Goal: Transaction & Acquisition: Purchase product/service

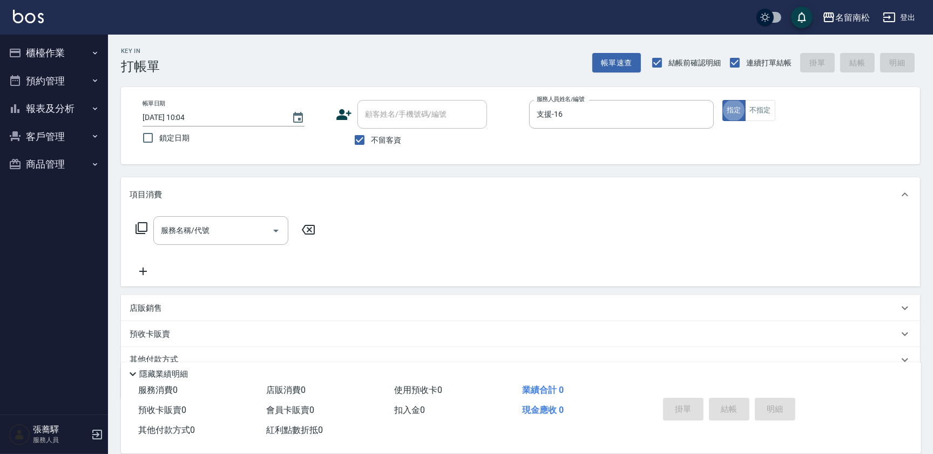
type button "true"
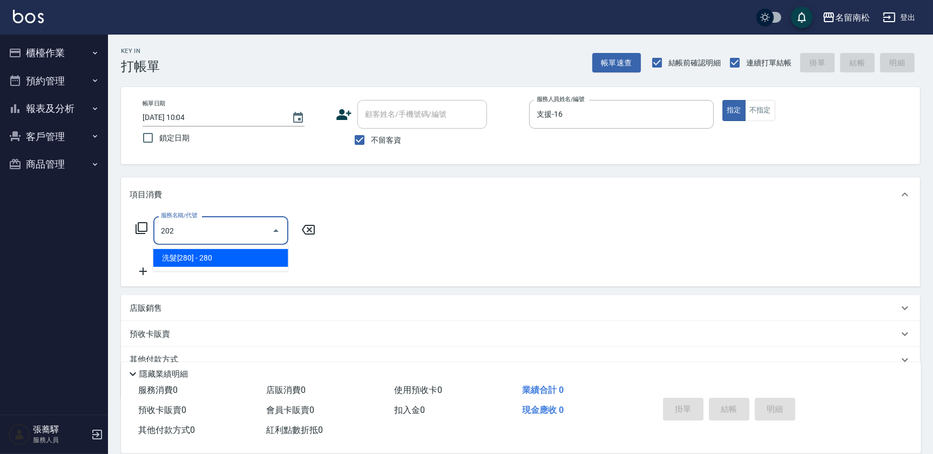
type input "洗髮[280](202)"
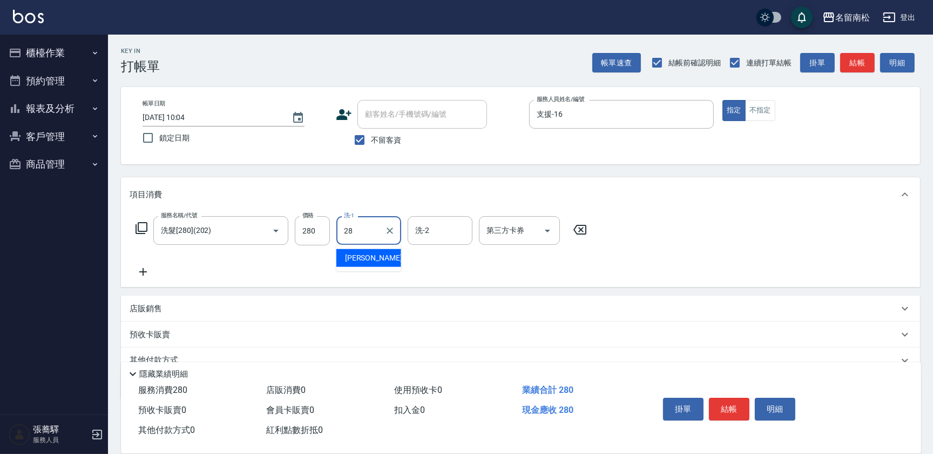
type input "[PERSON_NAME]-28"
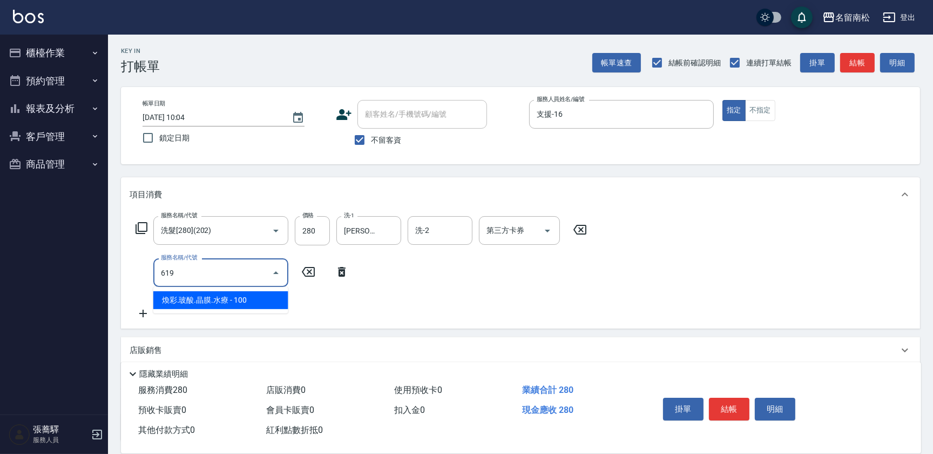
type input "煥彩.玻酸.晶膜.水療(619)"
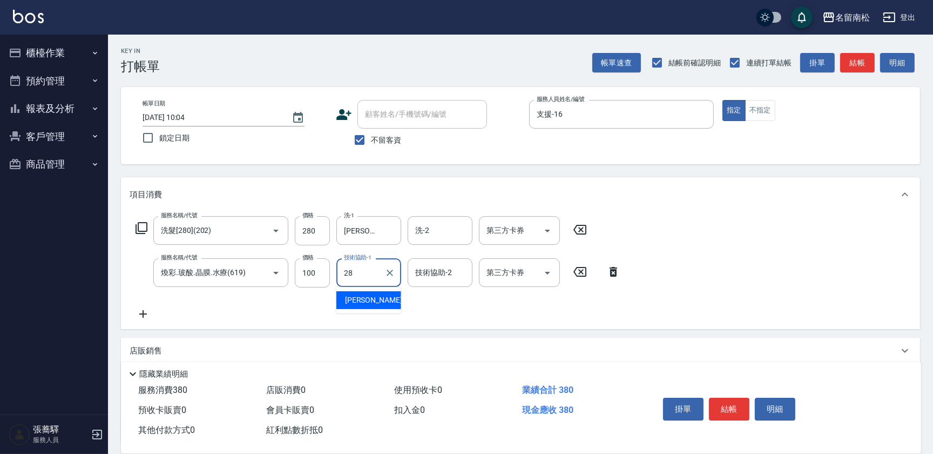
type input "[PERSON_NAME]-28"
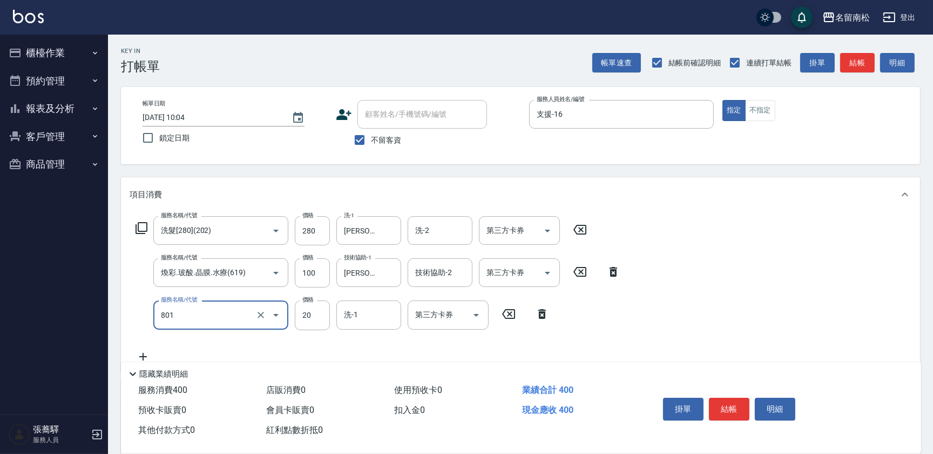
type input "潤絲(801)"
type input "30"
type input "[PERSON_NAME]-28"
click at [749, 100] on button "不指定" at bounding box center [760, 110] width 30 height 21
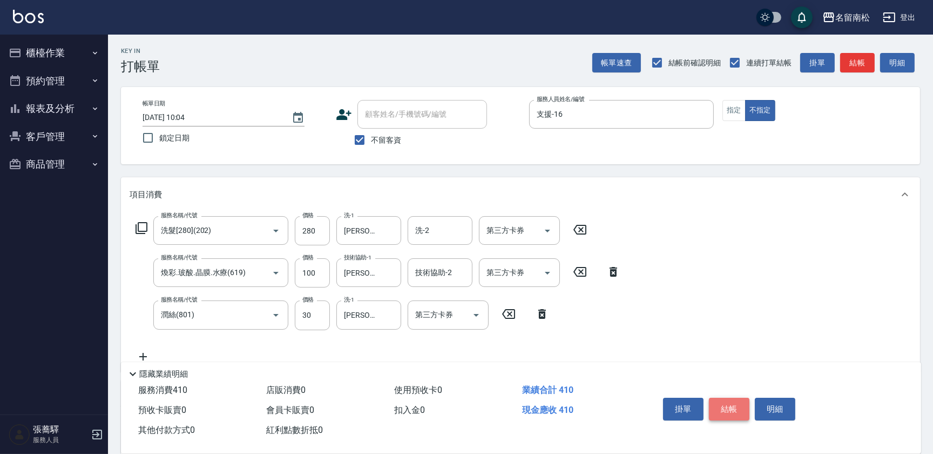
click at [736, 413] on button "結帳" at bounding box center [729, 409] width 41 height 23
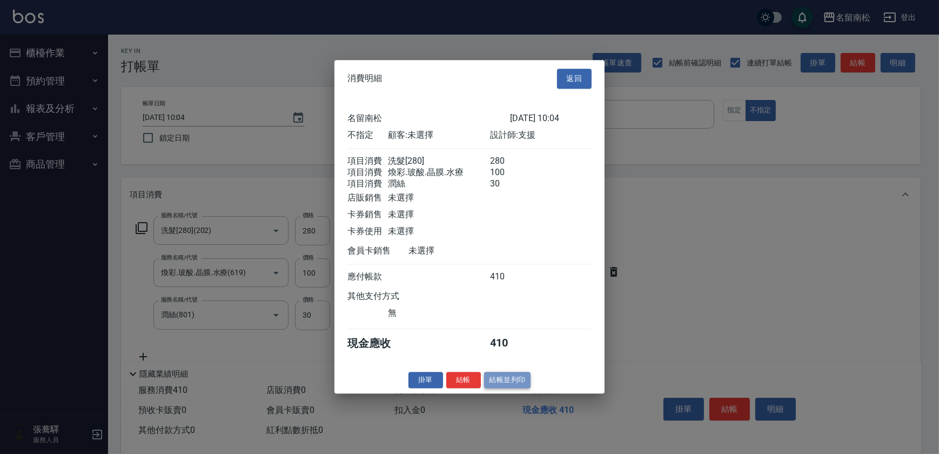
click at [503, 381] on button "結帳並列印" at bounding box center [507, 380] width 47 height 17
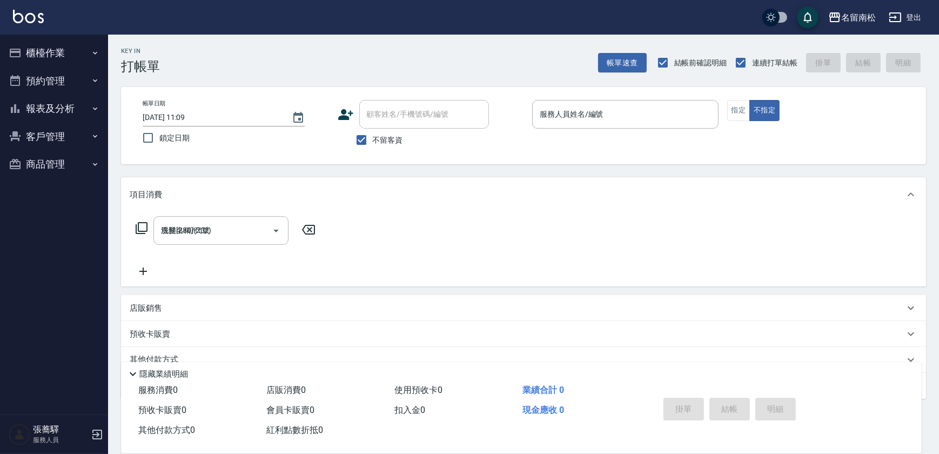
type input "[DATE] 11:09"
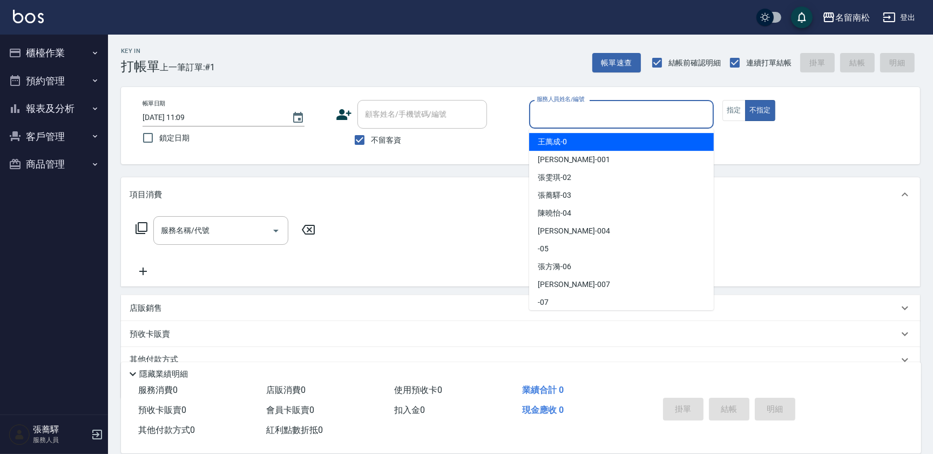
click at [643, 115] on input "服務人員姓名/編號" at bounding box center [621, 114] width 175 height 19
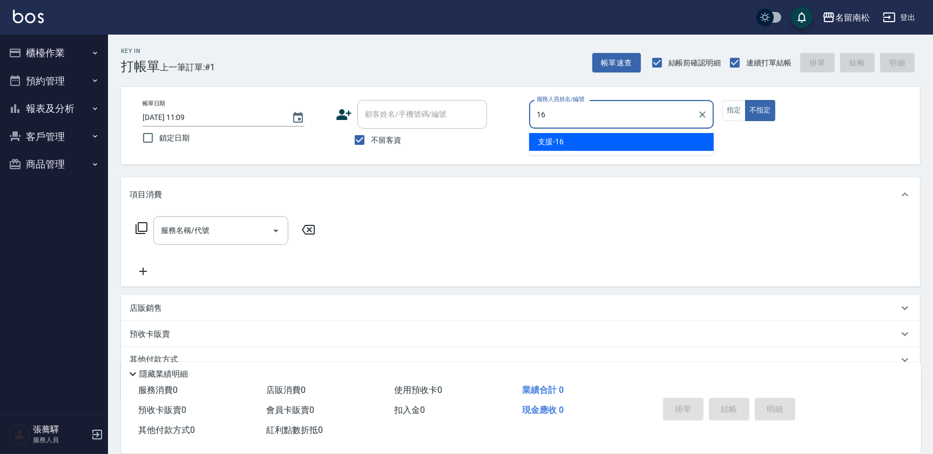
type input "支援-16"
type button "false"
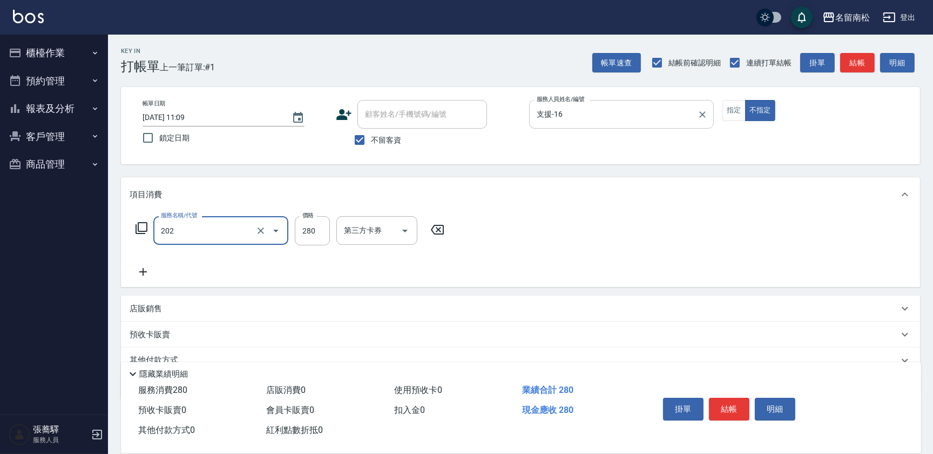
type input "洗髮[280](202)"
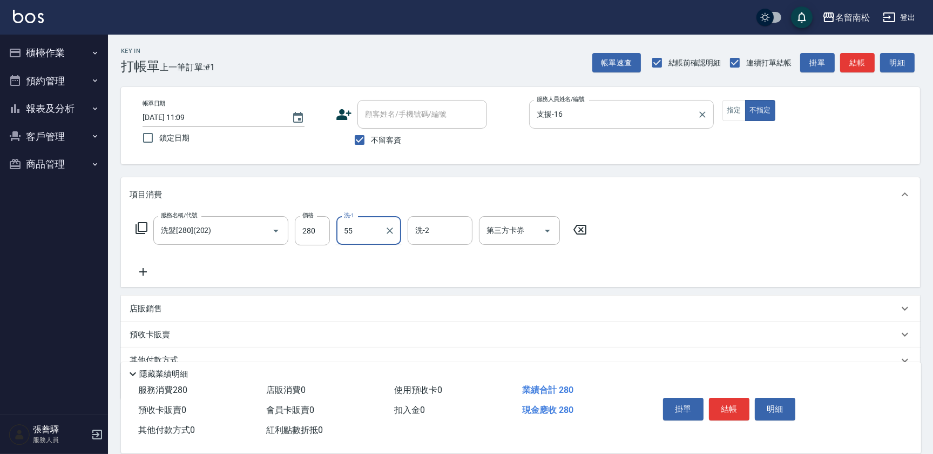
type input "呂秀貞-55"
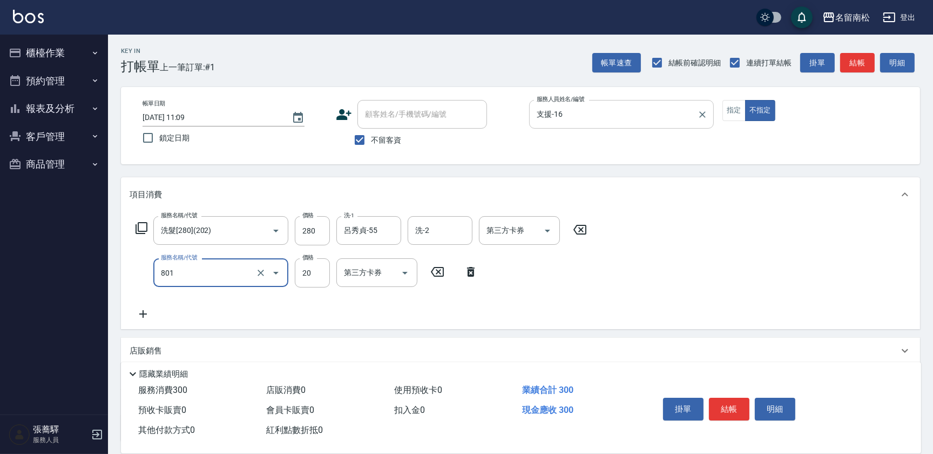
type input "潤絲(801)"
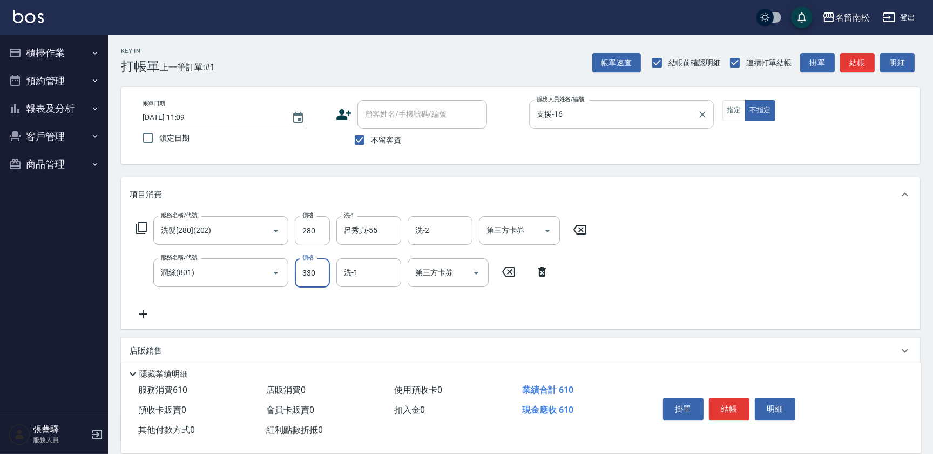
type input "330"
type input "呂秀貞-55"
click at [309, 271] on input "330" at bounding box center [312, 272] width 35 height 29
click at [309, 267] on input "330" at bounding box center [312, 272] width 35 height 29
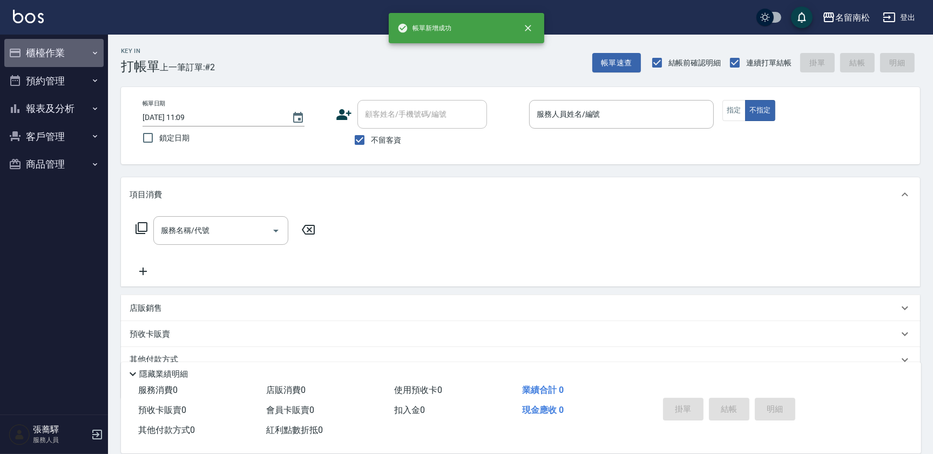
click at [76, 49] on button "櫃檯作業" at bounding box center [53, 53] width 99 height 28
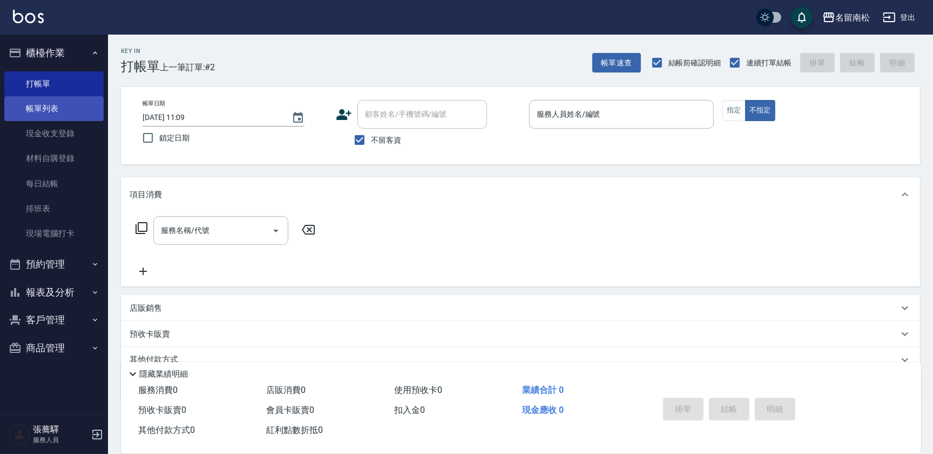
click at [75, 103] on link "帳單列表" at bounding box center [53, 108] width 99 height 25
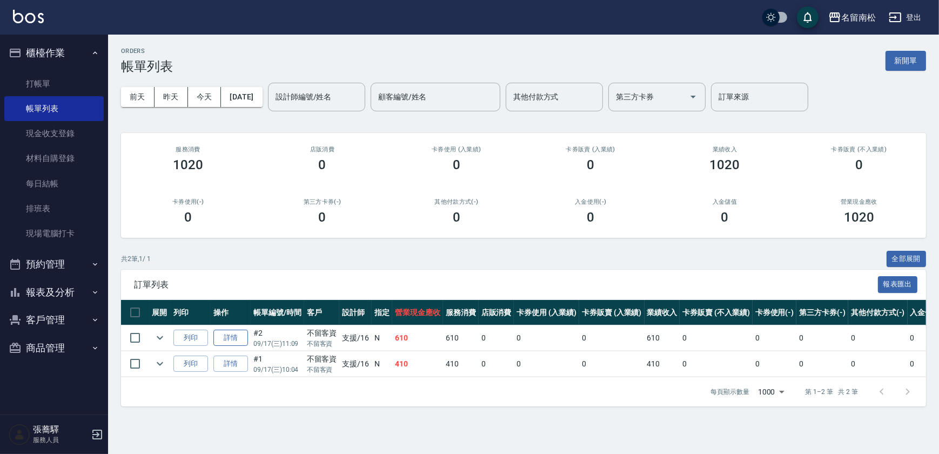
click at [225, 332] on link "詳情" at bounding box center [230, 337] width 35 height 17
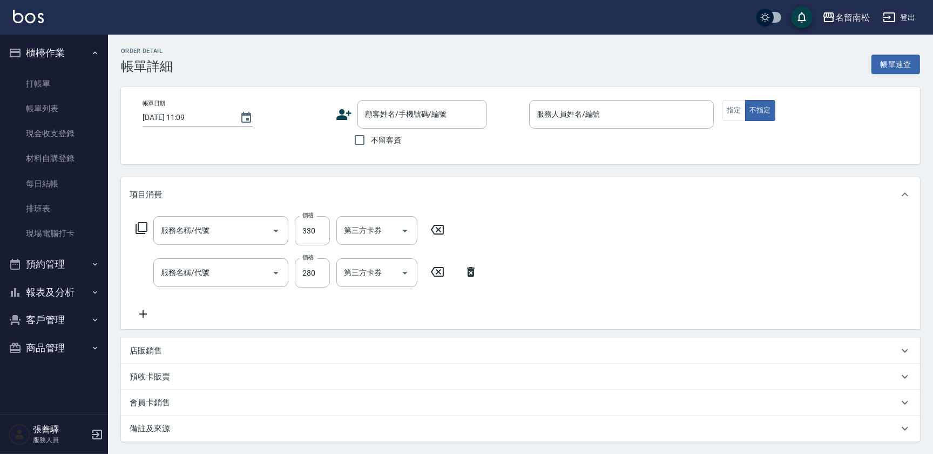
checkbox input "true"
type input "支援-16"
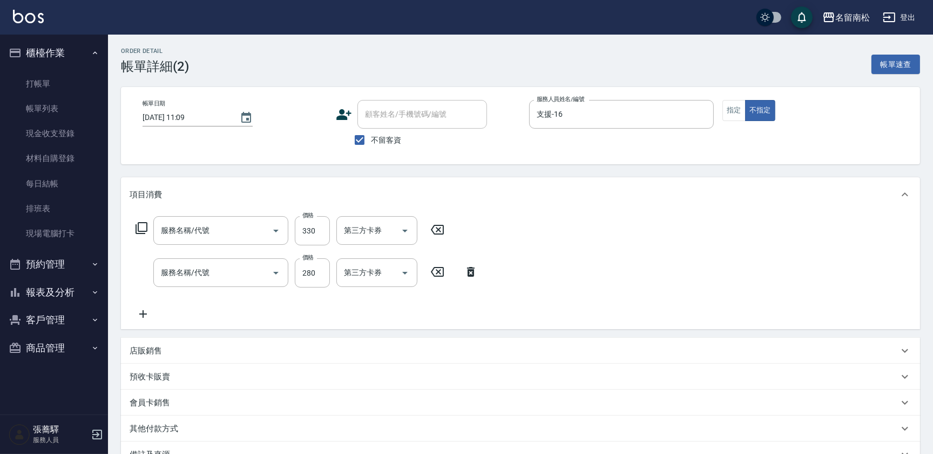
type input "潤絲(801)"
type input "洗髮[280](202)"
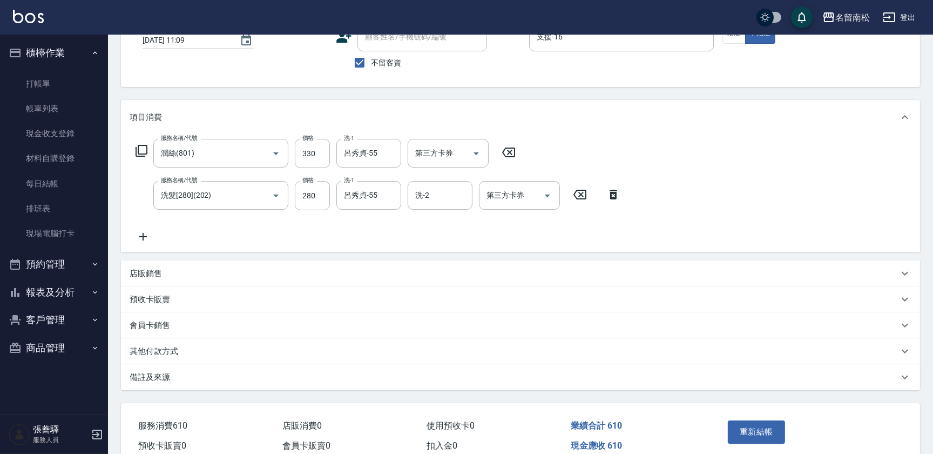
scroll to position [98, 0]
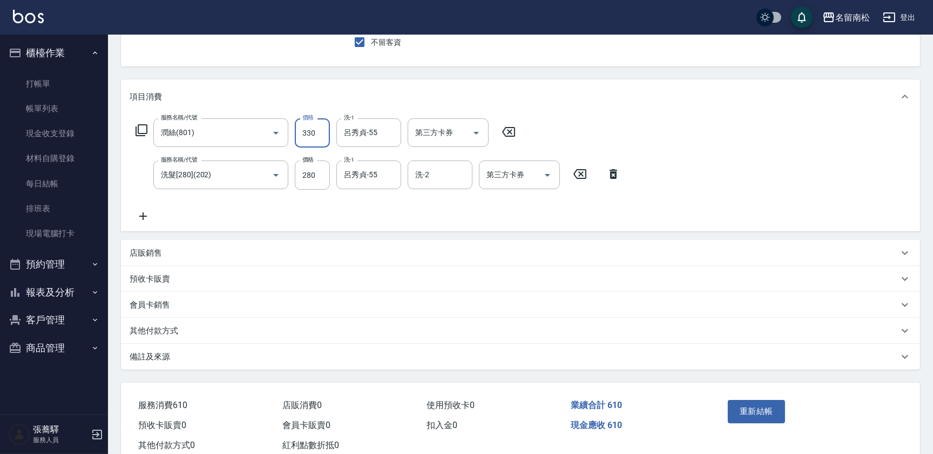
click at [307, 134] on input "330" at bounding box center [312, 132] width 35 height 29
type input "30"
click at [750, 404] on button "重新結帳" at bounding box center [756, 411] width 57 height 23
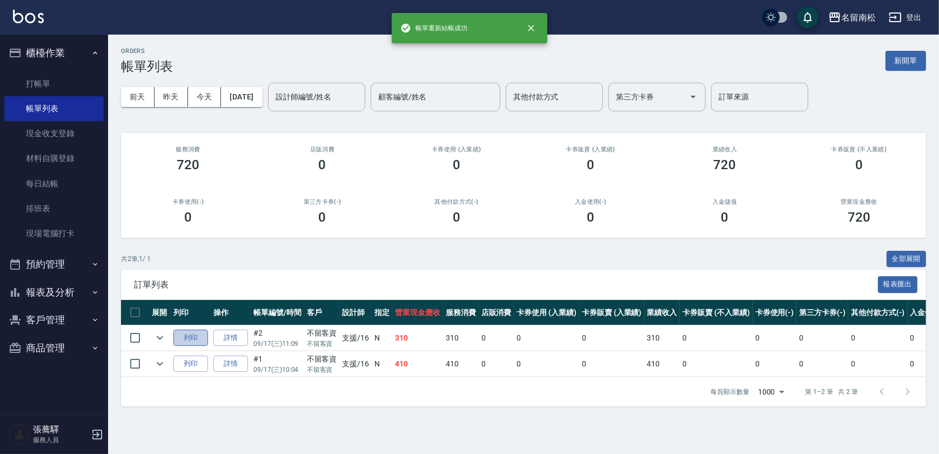
click at [179, 338] on button "列印" at bounding box center [190, 337] width 35 height 17
